Goal: Information Seeking & Learning: Check status

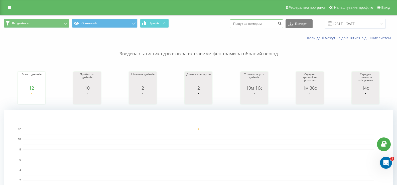
click at [256, 23] on input at bounding box center [256, 23] width 53 height 9
paste input "380988403074"
type input "380988403074"
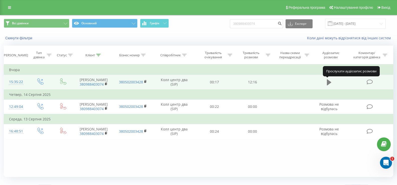
click at [329, 85] on icon at bounding box center [329, 82] width 5 height 7
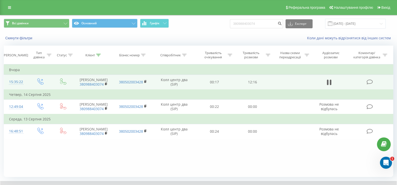
click at [176, 80] on td "Колл центр два (SIP)" at bounding box center [174, 82] width 43 height 15
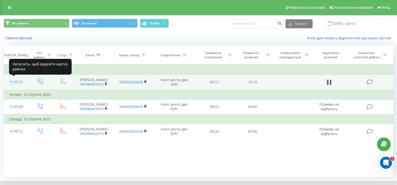
click at [15, 81] on div "15:35:22" at bounding box center [16, 82] width 14 height 10
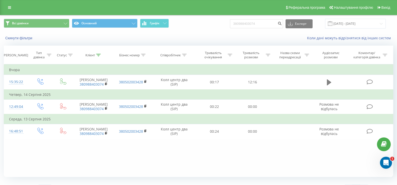
click at [329, 82] on icon at bounding box center [329, 82] width 5 height 6
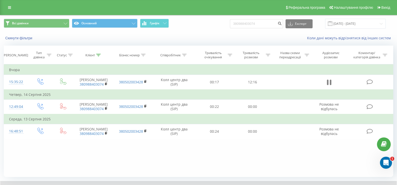
click at [329, 85] on icon at bounding box center [329, 82] width 5 height 7
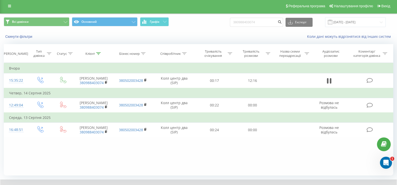
scroll to position [30, 0]
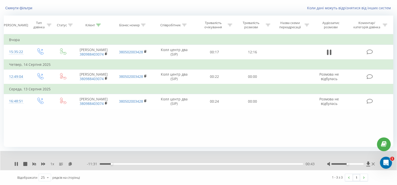
click at [121, 164] on div "00:43" at bounding box center [201, 164] width 203 height 2
click at [133, 163] on div "01:17" at bounding box center [201, 164] width 203 height 2
click at [141, 163] on div "02:28" at bounding box center [201, 164] width 203 height 2
click at [178, 164] on div "04:45" at bounding box center [201, 164] width 203 height 2
click at [187, 164] on div "05:14" at bounding box center [201, 164] width 203 height 2
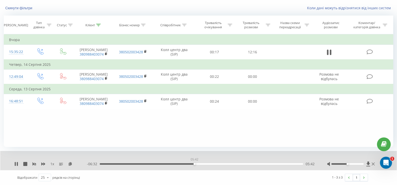
click at [194, 164] on div "05:42" at bounding box center [201, 164] width 203 height 2
click at [204, 164] on div "00:00" at bounding box center [201, 164] width 203 height 2
click at [215, 164] on div "06:23" at bounding box center [201, 164] width 203 height 2
click at [224, 165] on div "- 05:08 07:06 07:06" at bounding box center [201, 163] width 228 height 5
click at [228, 163] on div "07:06" at bounding box center [201, 164] width 203 height 2
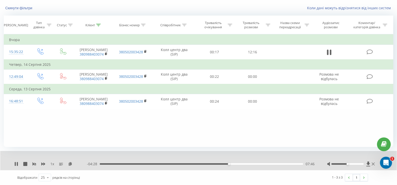
click at [234, 164] on div "07:46" at bounding box center [201, 164] width 203 height 2
click at [243, 163] on div "08:09" at bounding box center [201, 164] width 203 height 2
click at [253, 164] on div "09:12" at bounding box center [201, 164] width 203 height 2
click at [260, 163] on div "09:15" at bounding box center [201, 164] width 203 height 2
click at [291, 163] on div "11:30" at bounding box center [291, 164] width 2 height 2
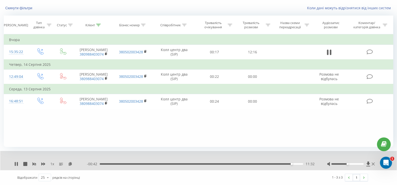
click at [294, 164] on div "11:32" at bounding box center [201, 164] width 203 height 2
click at [296, 163] on div "11:50" at bounding box center [201, 164] width 203 height 2
click at [99, 164] on div "12:14" at bounding box center [200, 164] width 205 height 2
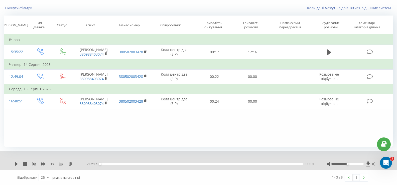
click at [100, 163] on div "00:01" at bounding box center [100, 164] width 2 height 2
click at [17, 165] on icon at bounding box center [16, 164] width 4 height 4
drag, startPoint x: 100, startPoint y: 164, endPoint x: 97, endPoint y: 165, distance: 3.0
click at [97, 165] on div "- 12:14 00:00 00:00" at bounding box center [201, 163] width 228 height 5
click at [16, 164] on icon at bounding box center [15, 164] width 1 height 4
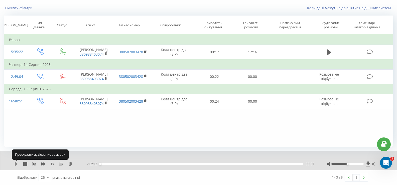
click at [16, 164] on icon at bounding box center [16, 164] width 3 height 4
click at [26, 164] on icon at bounding box center [25, 164] width 4 height 4
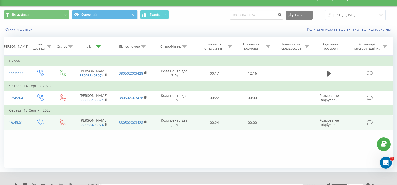
scroll to position [0, 0]
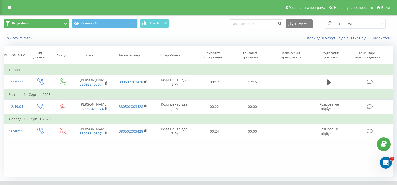
click at [66, 23] on icon at bounding box center [66, 24] width 4 height 2
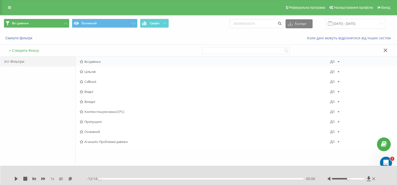
click at [93, 63] on span "Всі дзвінки" at bounding box center [205, 62] width 250 height 4
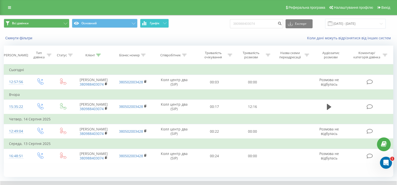
click at [155, 22] on span "Графік" at bounding box center [155, 24] width 10 height 4
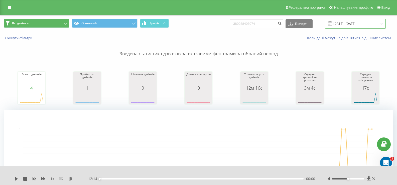
click at [360, 24] on input "21.05.2025 - 21.08.2025" at bounding box center [355, 24] width 61 height 10
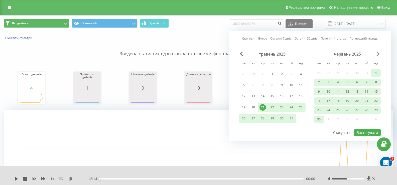
click at [377, 55] on span "Next Month" at bounding box center [378, 54] width 3 height 5
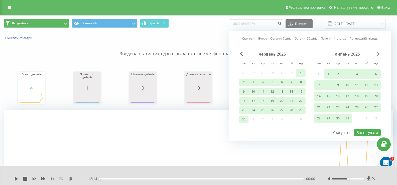
click at [377, 55] on span "Next Month" at bounding box center [378, 54] width 3 height 5
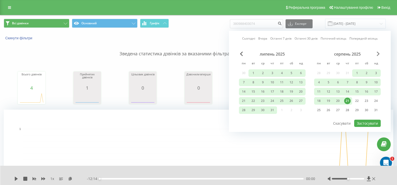
click at [377, 55] on span "Next Month" at bounding box center [378, 54] width 3 height 5
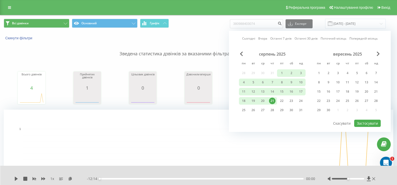
click at [273, 99] on div "21" at bounding box center [272, 101] width 7 height 7
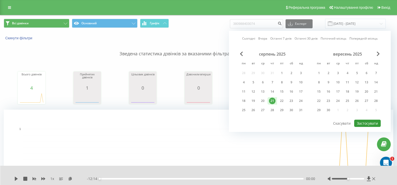
click at [365, 121] on button "Застосувати" at bounding box center [367, 123] width 27 height 7
type input "[DATE] - [DATE]"
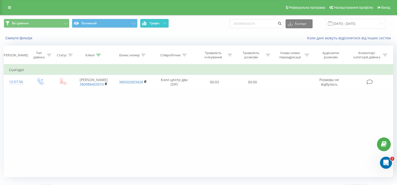
click at [165, 23] on icon at bounding box center [165, 23] width 4 height 2
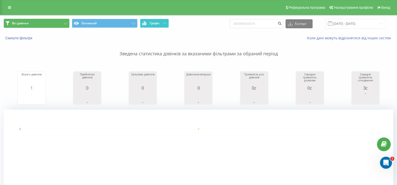
click at [39, 24] on button "Всі дзвінки" at bounding box center [37, 23] width 66 height 9
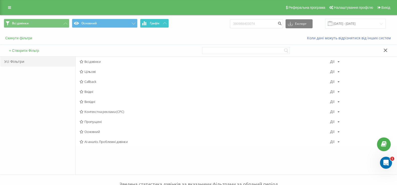
click at [26, 39] on button "Скинути фільтри" at bounding box center [19, 38] width 31 height 5
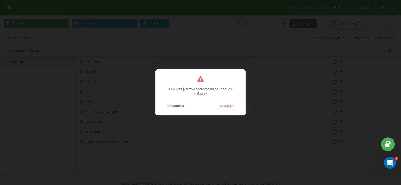
click at [230, 105] on button "Скинути" at bounding box center [226, 105] width 19 height 7
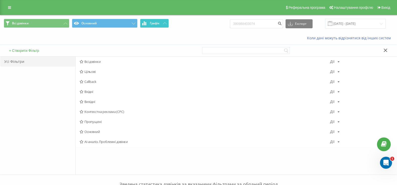
click at [156, 23] on span "Графік" at bounding box center [155, 24] width 10 height 4
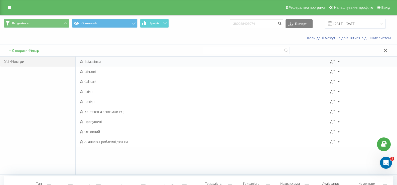
click at [94, 62] on span "Всі дзвінки" at bounding box center [205, 62] width 250 height 4
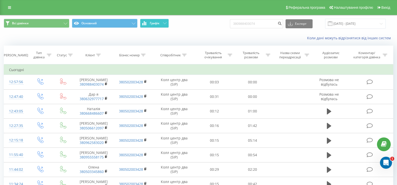
click at [156, 23] on span "Графік" at bounding box center [155, 24] width 10 height 4
